Goal: Book appointment/travel/reservation

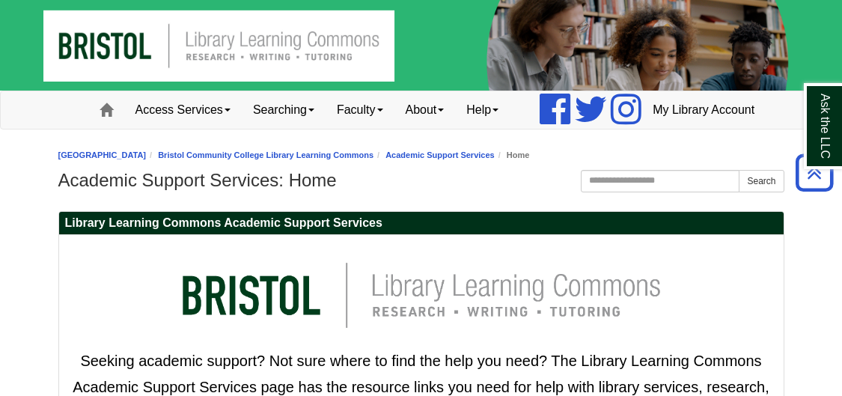
scroll to position [494, 0]
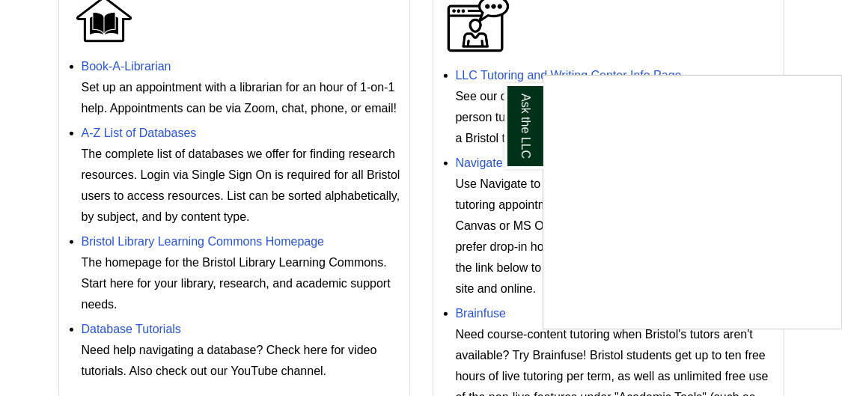
click at [143, 102] on div "Ask the LLC" at bounding box center [421, 198] width 842 height 396
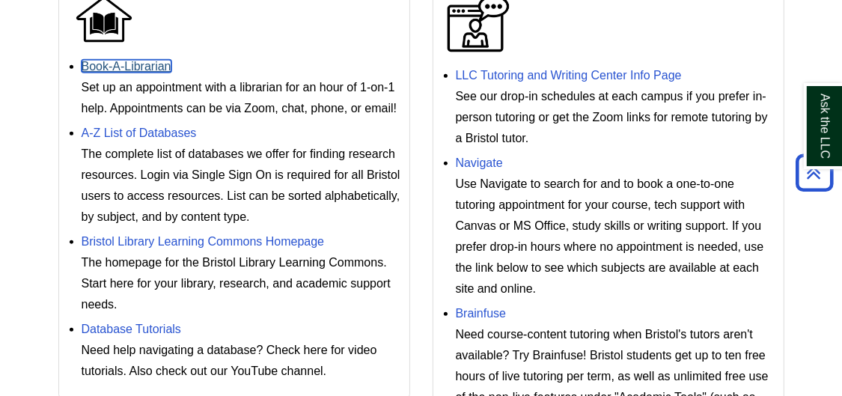
click at [143, 73] on link "Book-A-Librarian" at bounding box center [127, 66] width 90 height 13
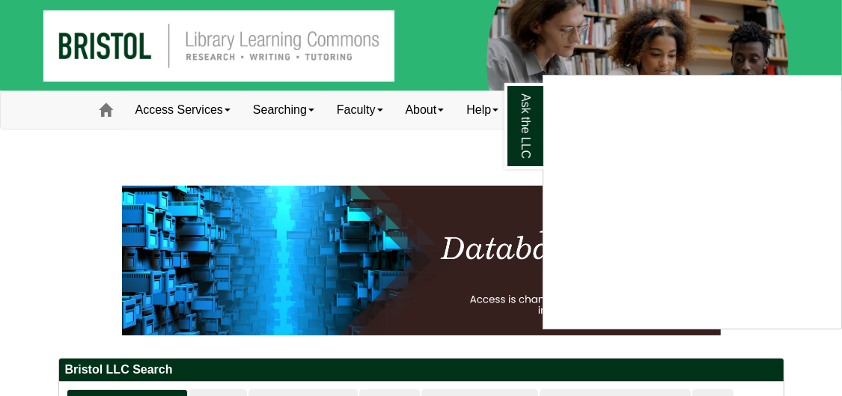
click at [439, 207] on div "Ask the LLC" at bounding box center [421, 198] width 842 height 396
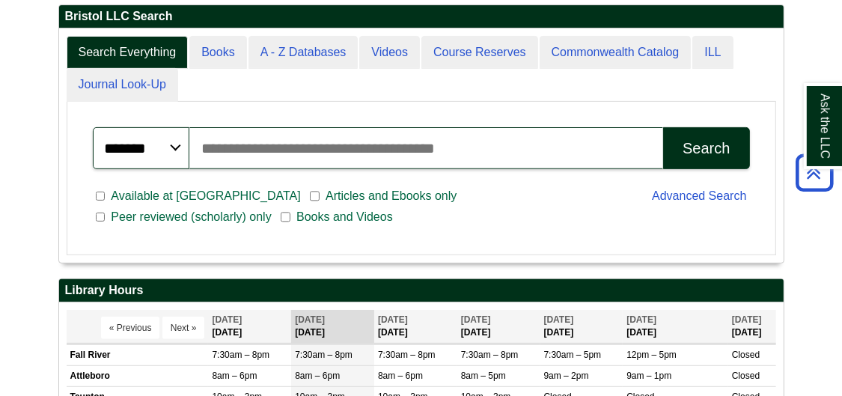
scroll to position [356, 0]
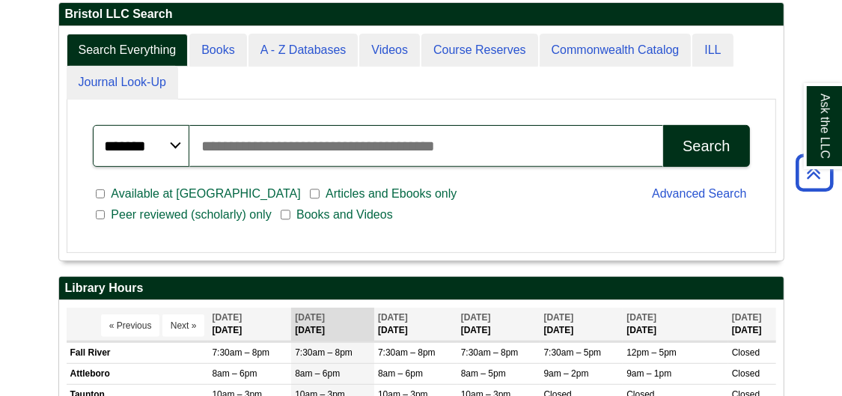
click at [501, 167] on input "Search articles, books, journals & more" at bounding box center [426, 146] width 474 height 42
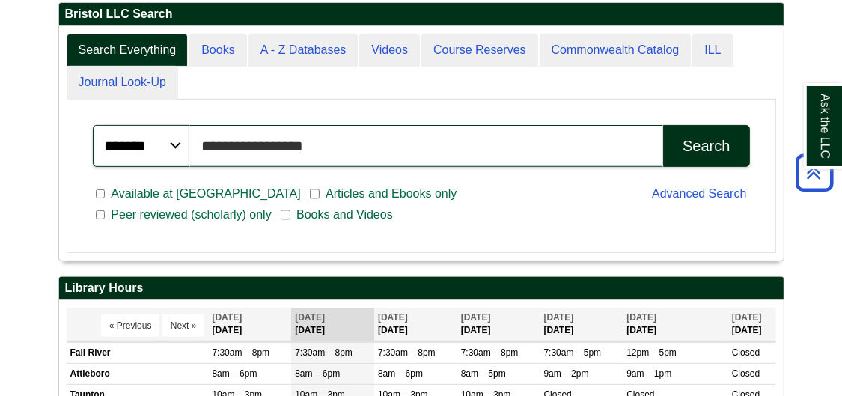
type input "**********"
click at [663, 125] on button "Search" at bounding box center [706, 146] width 86 height 42
